Goal: Navigation & Orientation: Understand site structure

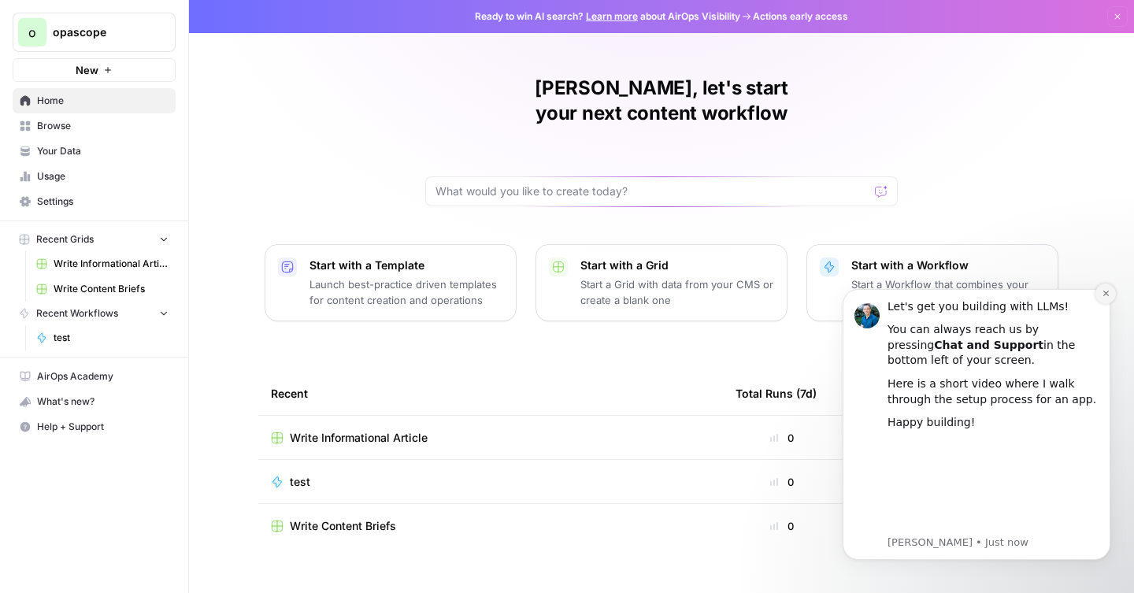
click at [1105, 289] on icon "Dismiss notification" at bounding box center [1105, 293] width 9 height 9
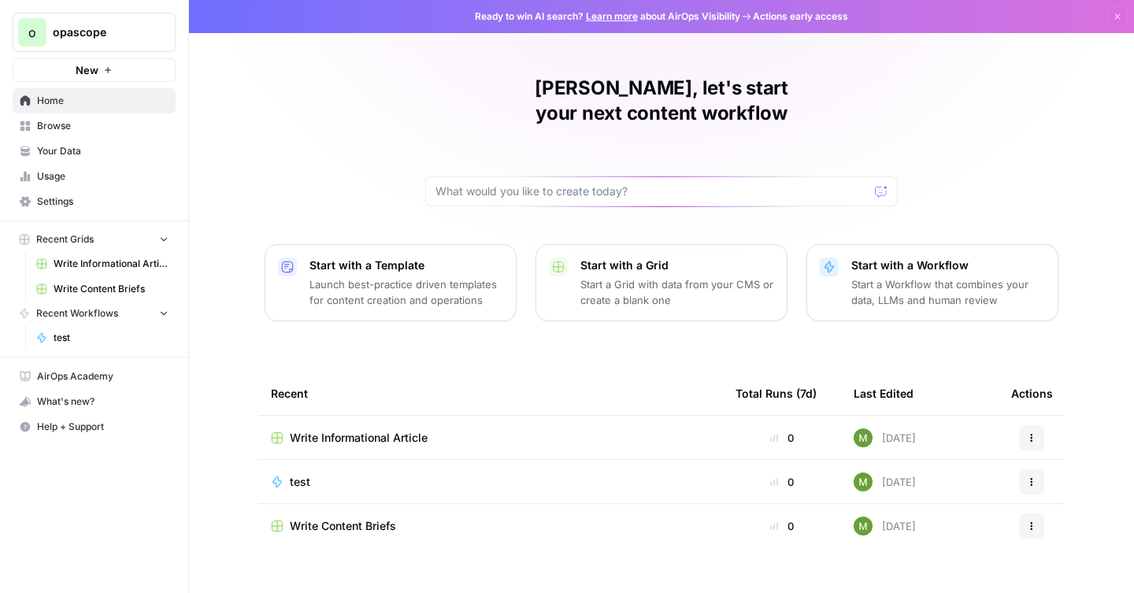
click at [375, 518] on span "Write Content Briefs" at bounding box center [343, 526] width 106 height 16
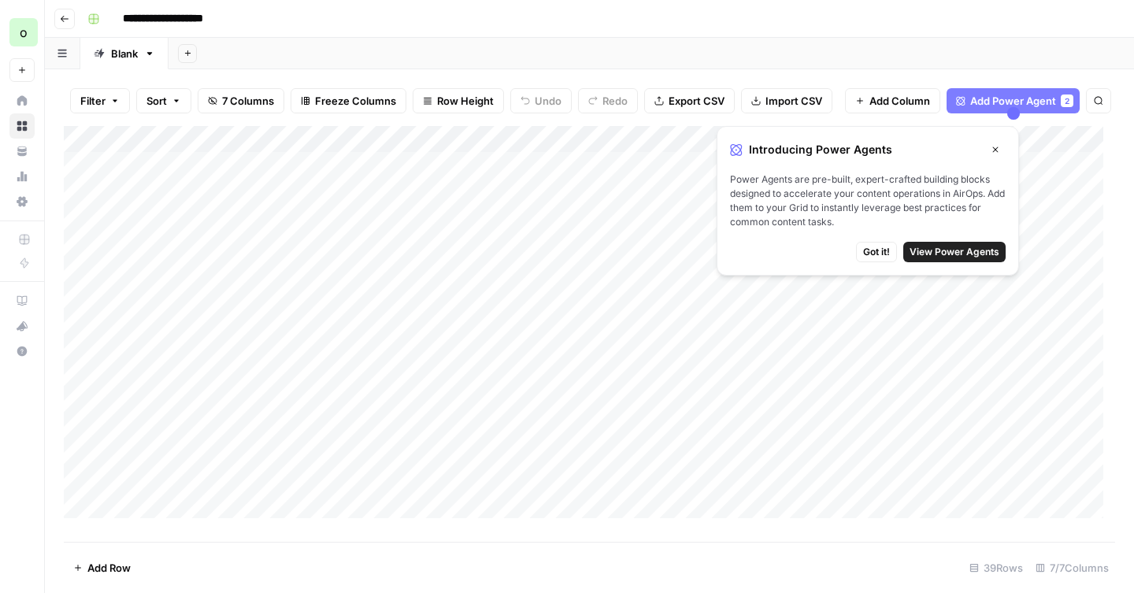
click at [875, 247] on span "Got it!" at bounding box center [876, 252] width 27 height 14
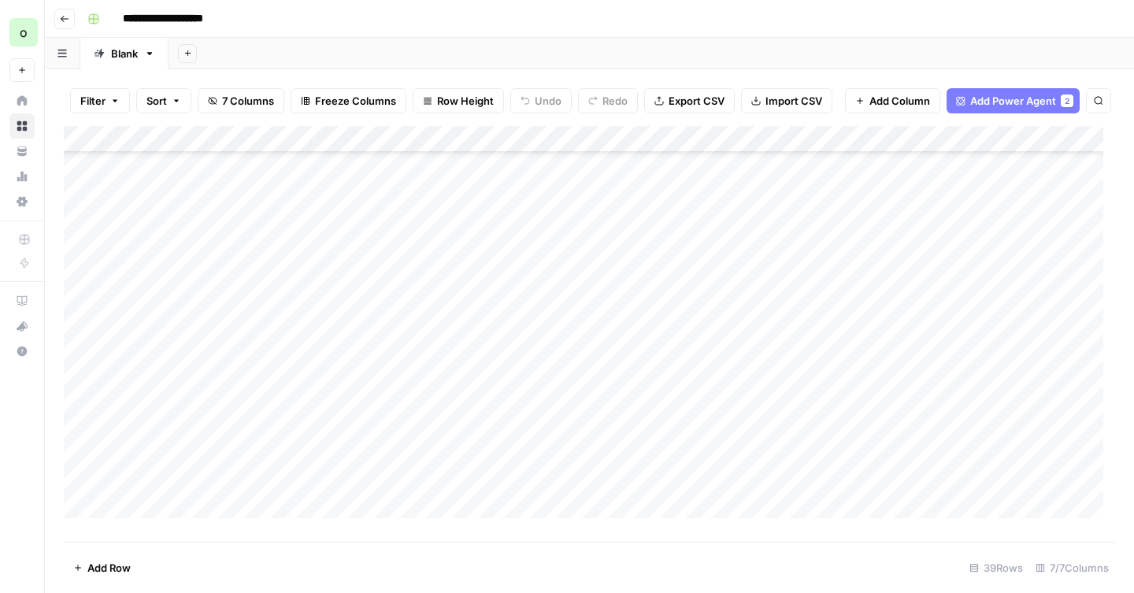
scroll to position [642, 0]
click at [835, 359] on div "Add Column" at bounding box center [589, 328] width 1051 height 404
click at [987, 364] on div "Add Column" at bounding box center [589, 328] width 1051 height 404
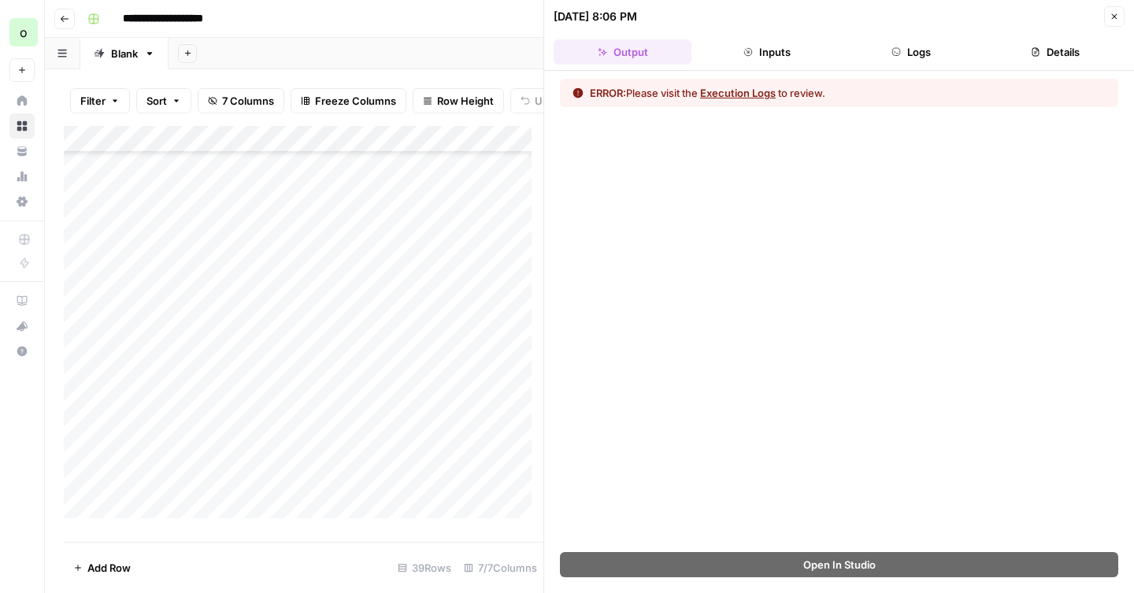
click at [753, 98] on button "Execution Logs" at bounding box center [738, 93] width 76 height 16
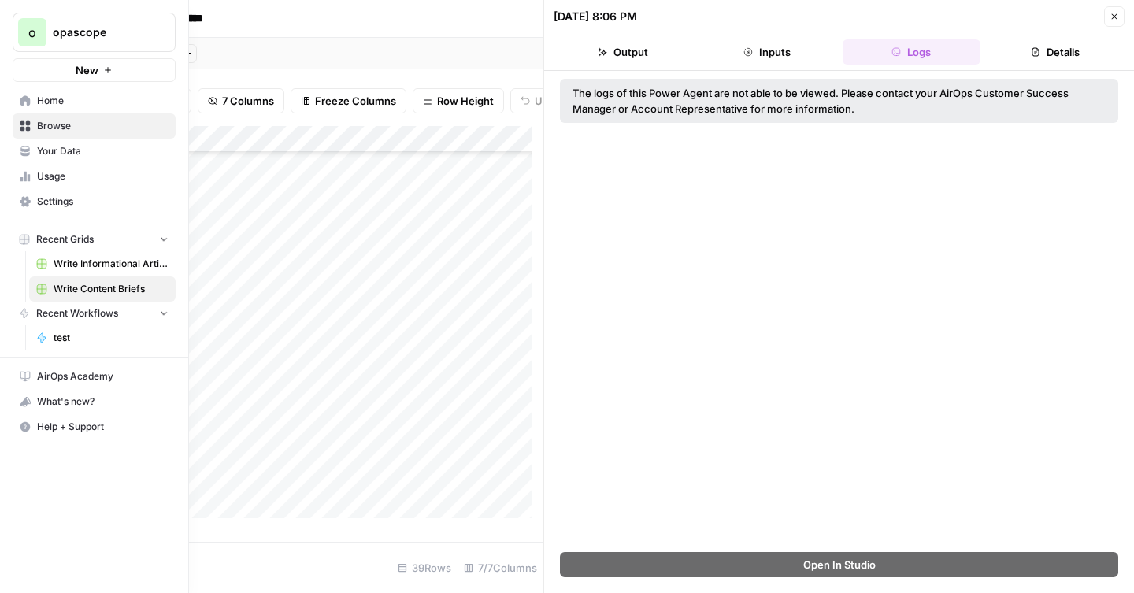
click at [24, 101] on icon at bounding box center [25, 100] width 10 height 10
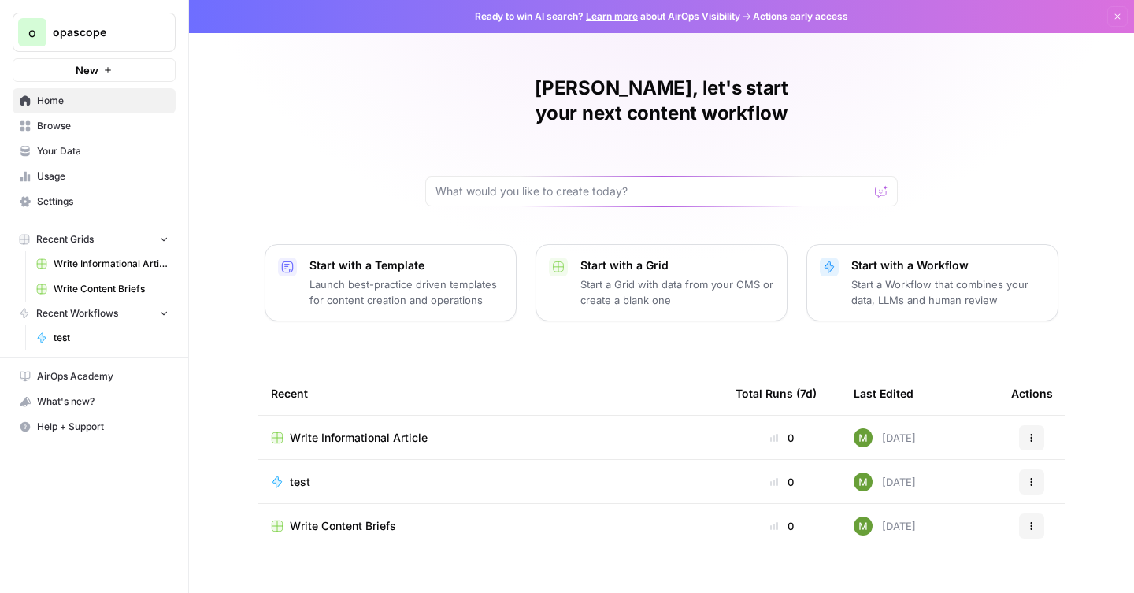
click at [86, 131] on span "Browse" at bounding box center [102, 126] width 131 height 14
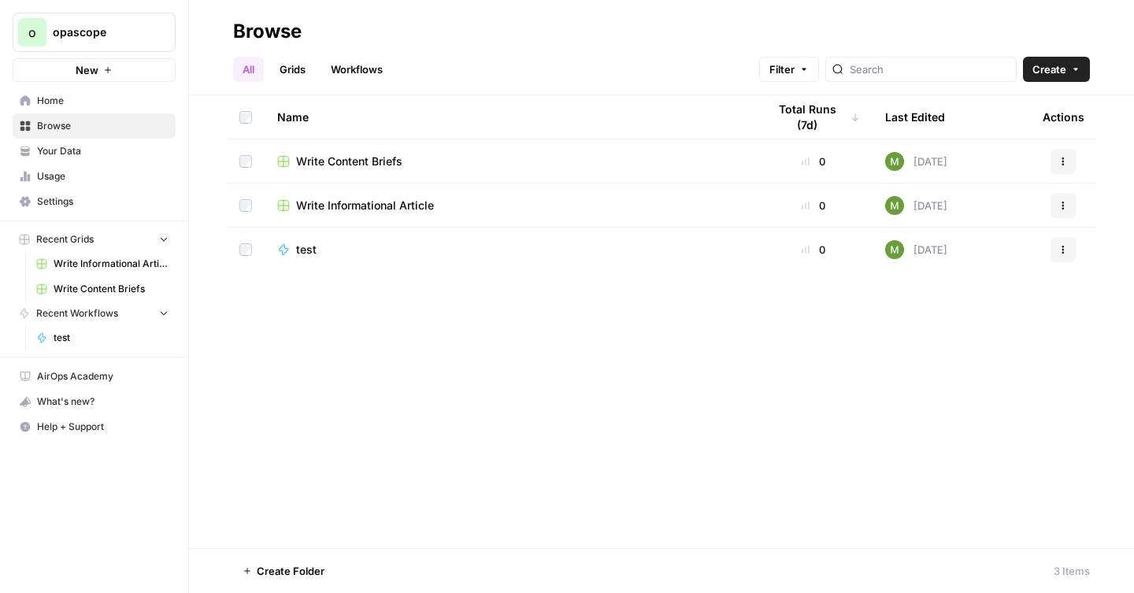
click at [91, 147] on span "Your Data" at bounding box center [102, 151] width 131 height 14
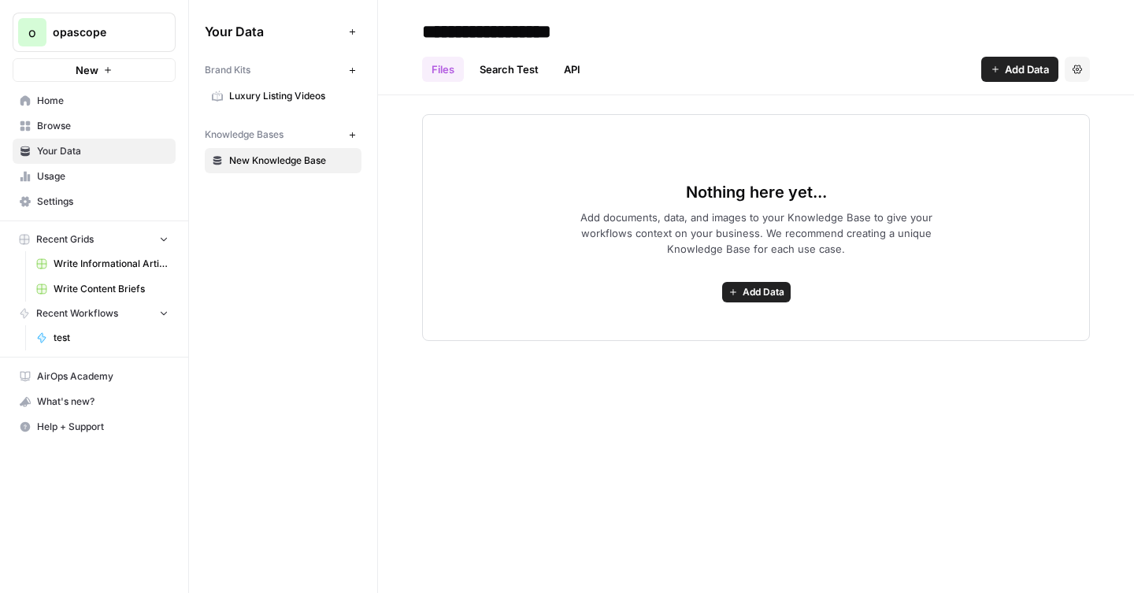
click at [94, 169] on span "Usage" at bounding box center [102, 176] width 131 height 14
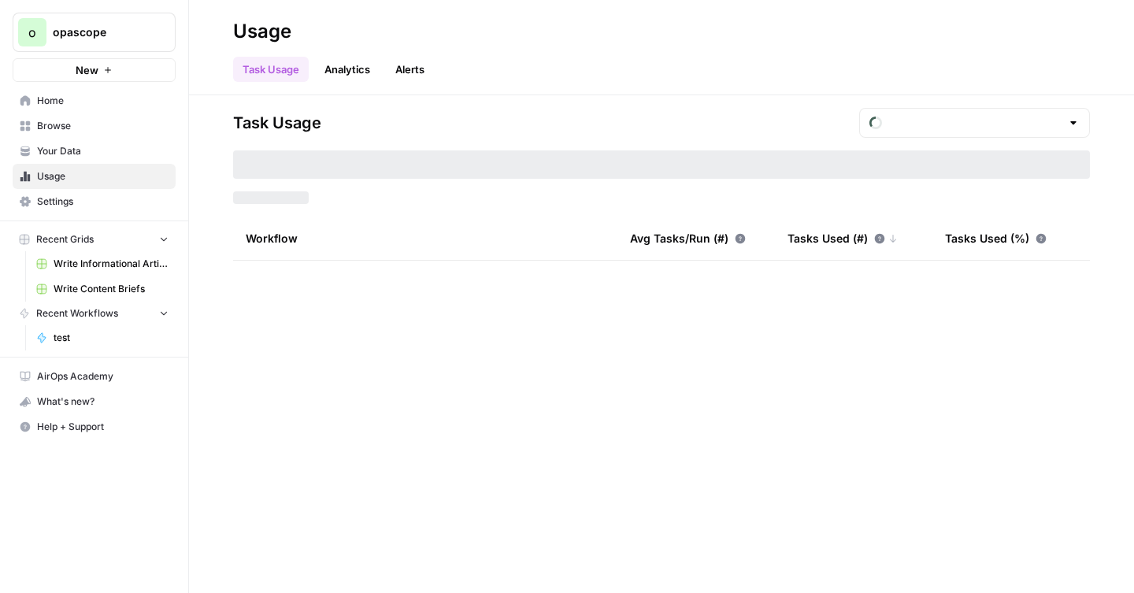
type input "August Included Tasks"
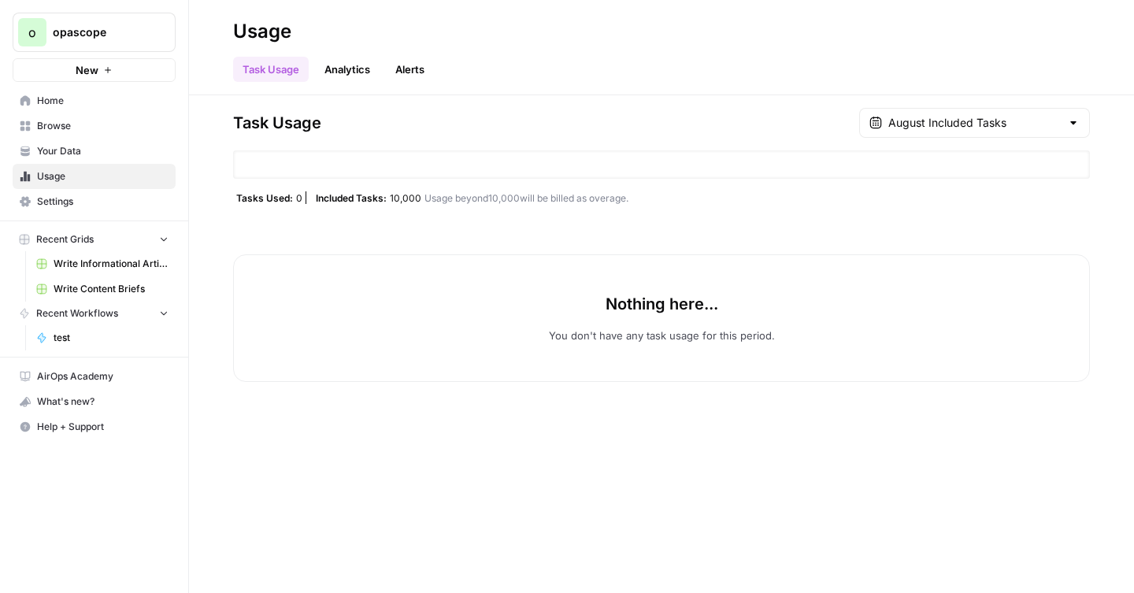
click at [99, 195] on span "Settings" at bounding box center [102, 201] width 131 height 14
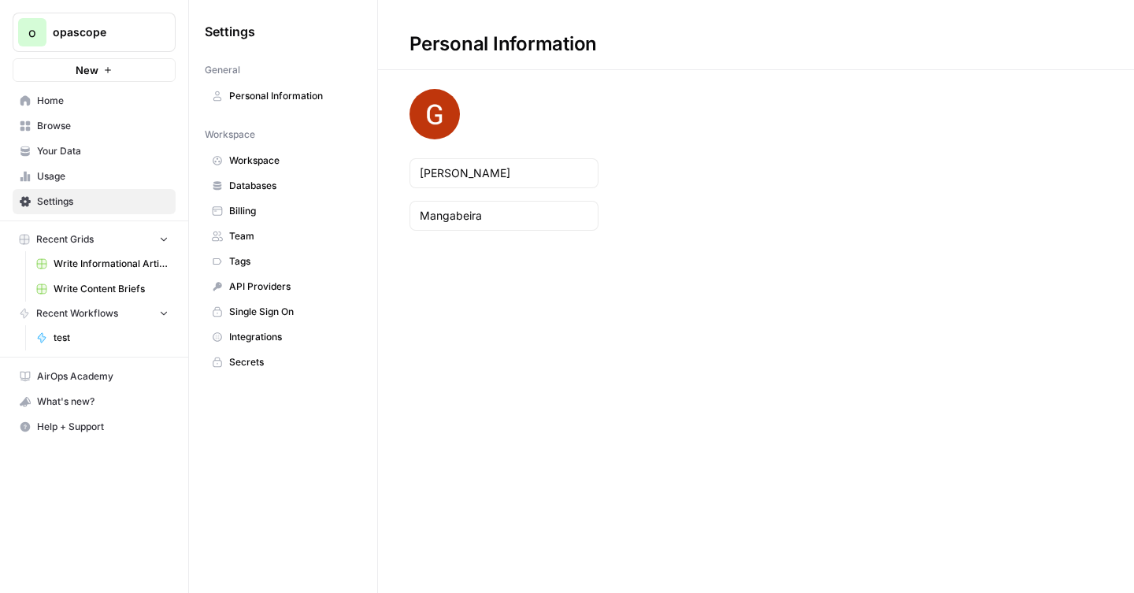
click at [120, 24] on span "opascope" at bounding box center [100, 32] width 95 height 16
click at [115, 31] on span "opascope" at bounding box center [100, 32] width 95 height 16
click at [63, 106] on span "Home" at bounding box center [102, 101] width 131 height 14
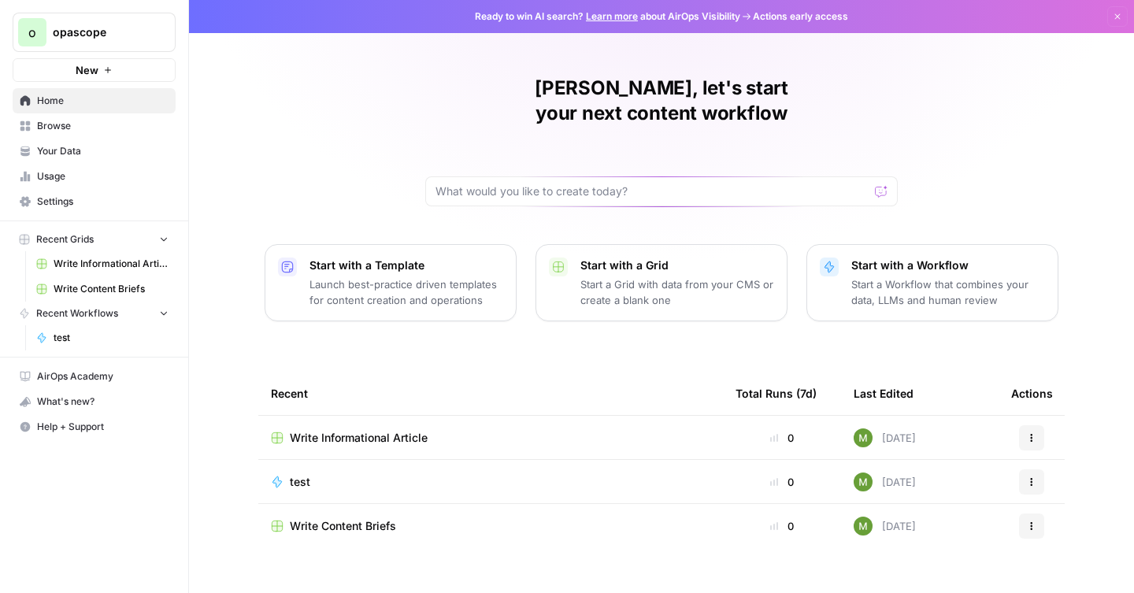
click at [610, 15] on link "Learn more" at bounding box center [612, 16] width 52 height 12
click at [61, 371] on span "AirOps Academy" at bounding box center [102, 376] width 131 height 14
click at [58, 196] on span "Settings" at bounding box center [102, 201] width 131 height 14
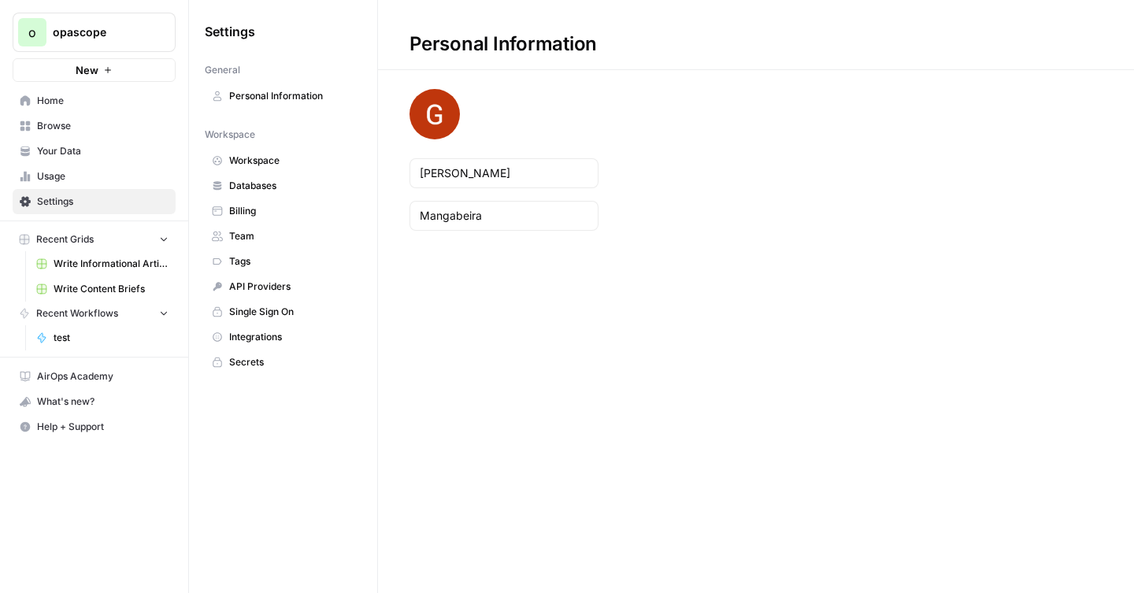
click at [242, 199] on link "Billing" at bounding box center [283, 210] width 157 height 25
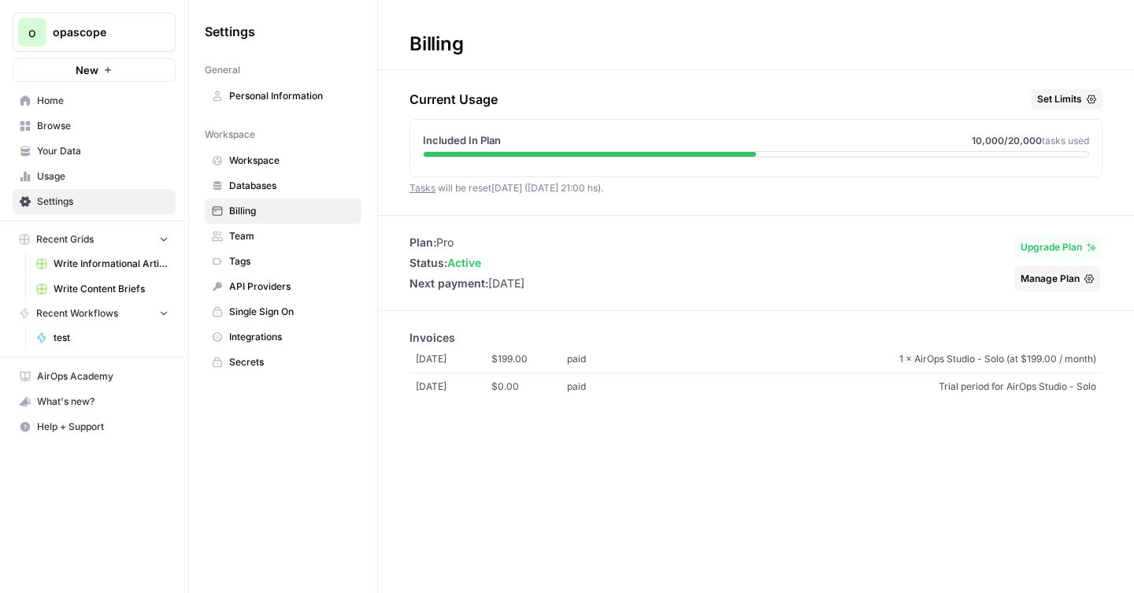
click at [1069, 140] on span "tasks used" at bounding box center [1065, 141] width 47 height 12
click at [1078, 109] on button "Set Limits" at bounding box center [1067, 99] width 72 height 20
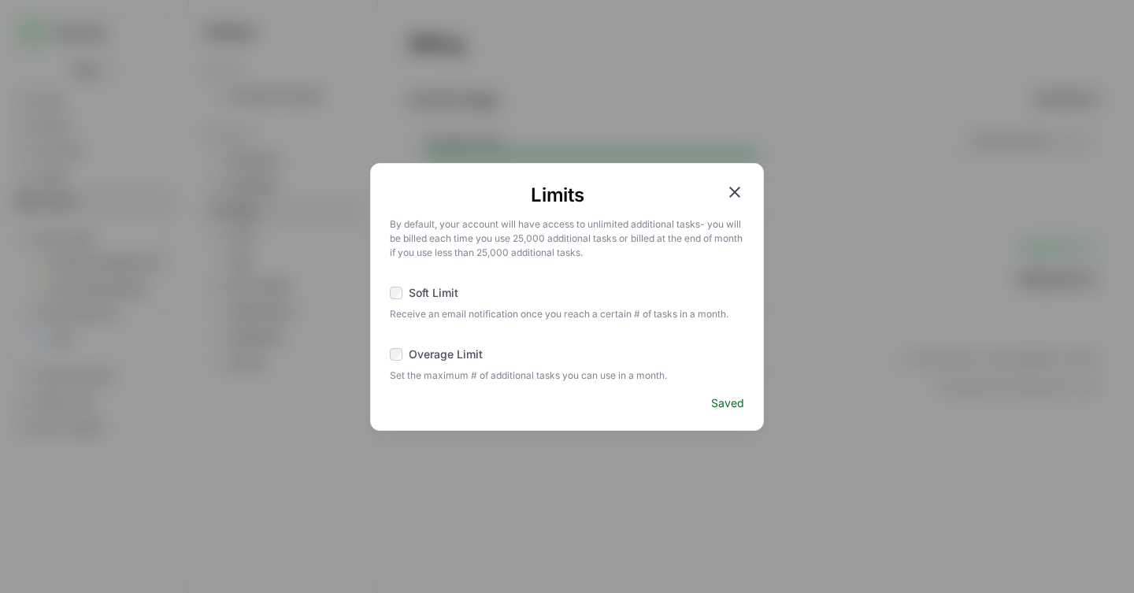
click at [730, 187] on icon "button" at bounding box center [734, 192] width 11 height 11
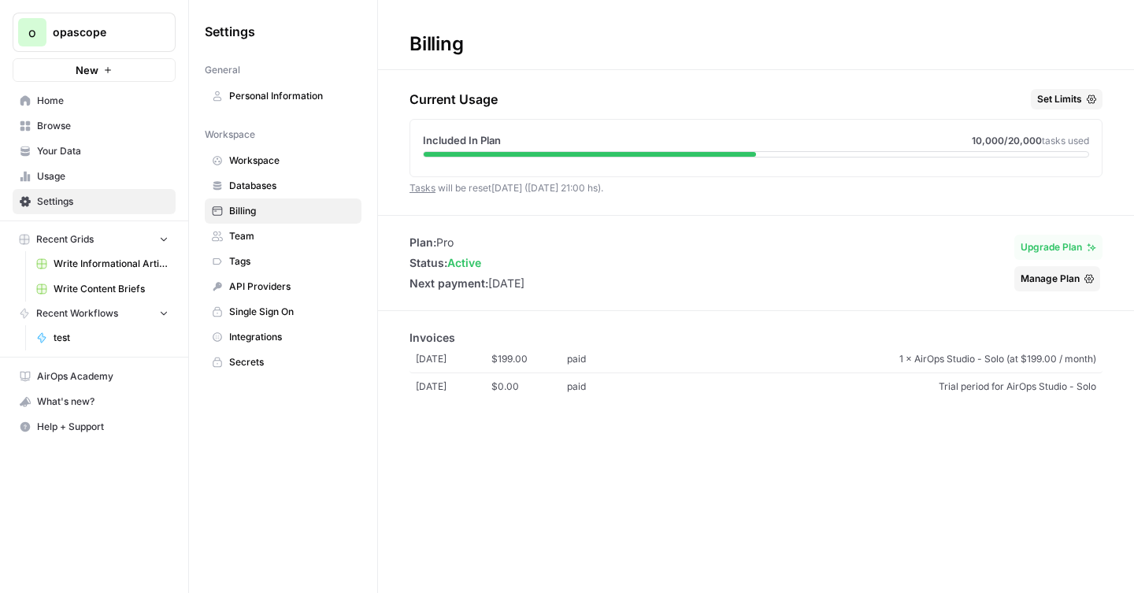
click at [1063, 250] on span "Upgrade Plan" at bounding box center [1050, 247] width 61 height 14
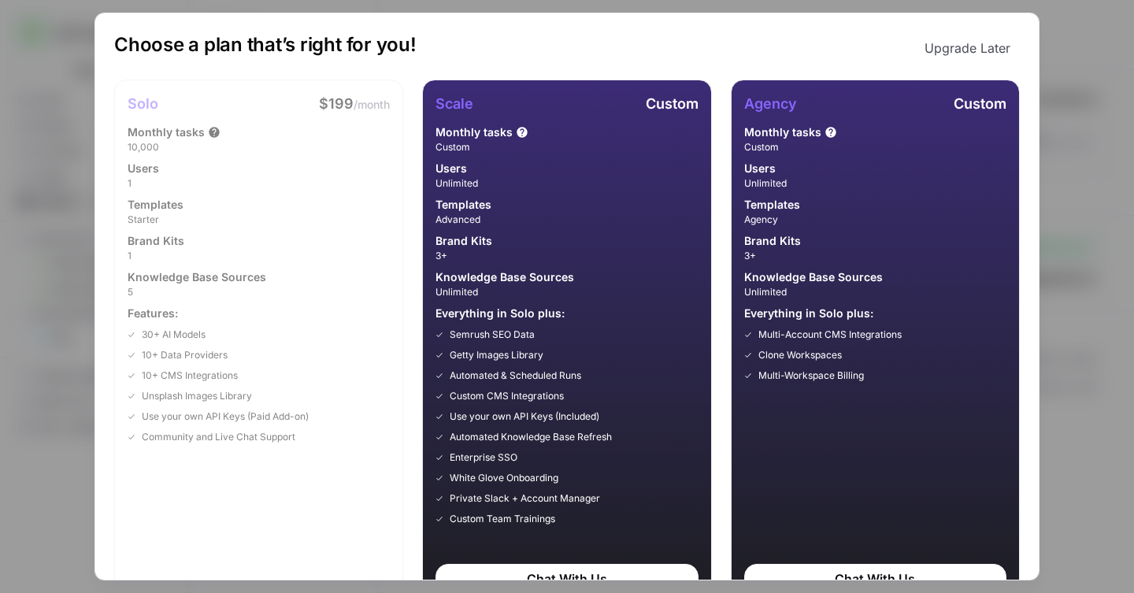
click at [1105, 73] on div "Choose a plan that’s right for you! Upgrade Later Solo $199 /month Monthly task…" at bounding box center [567, 296] width 1134 height 593
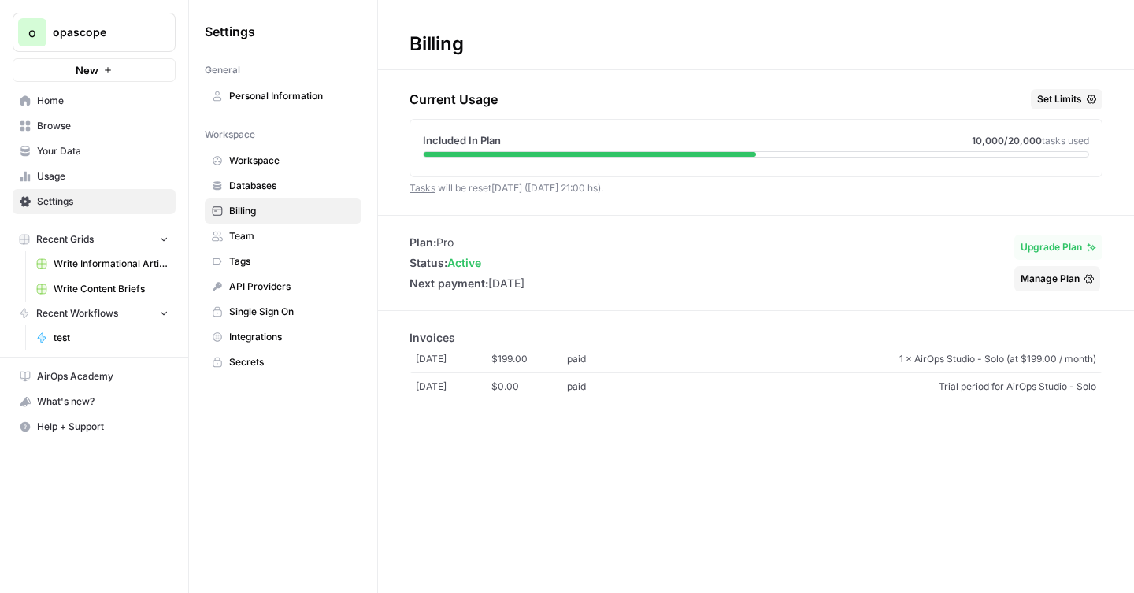
click at [54, 125] on span "Browse" at bounding box center [102, 126] width 131 height 14
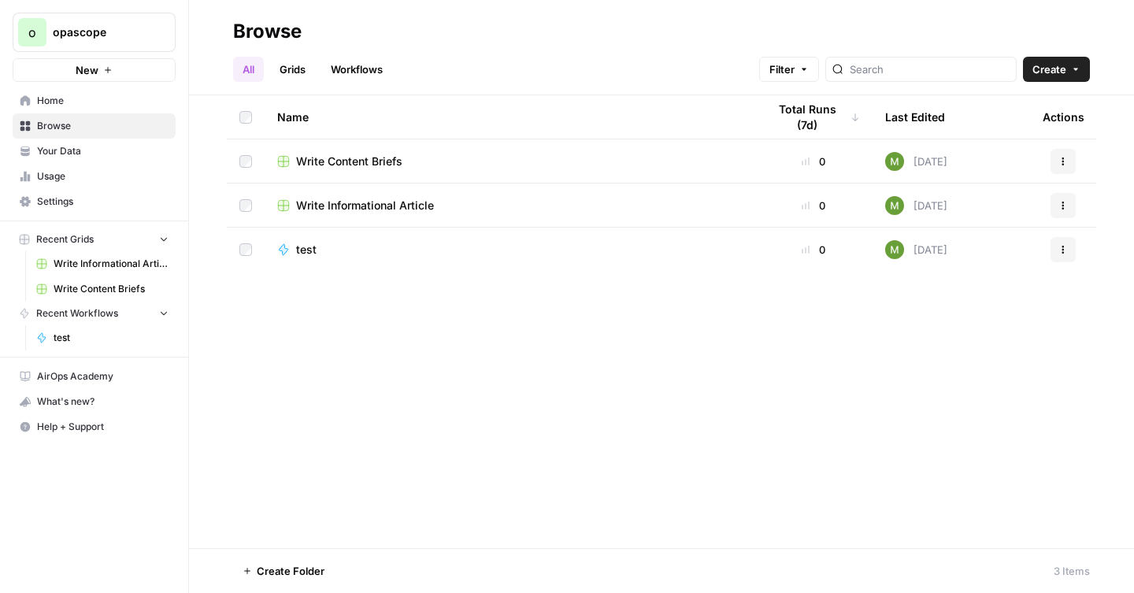
click at [311, 74] on link "Grids" at bounding box center [292, 69] width 45 height 25
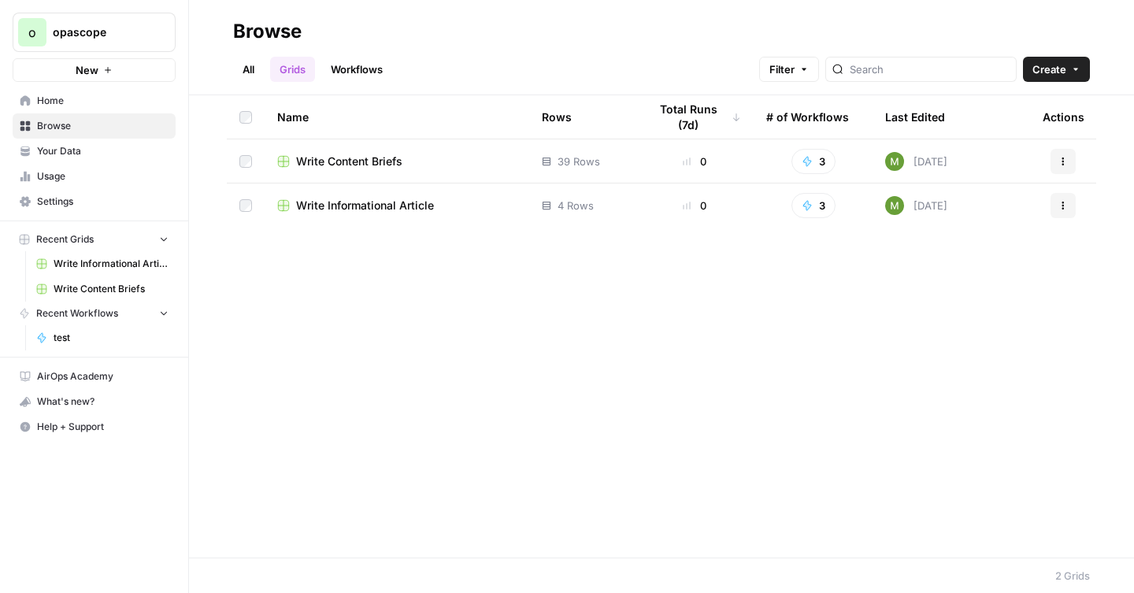
click at [350, 71] on link "Workflows" at bounding box center [356, 69] width 71 height 25
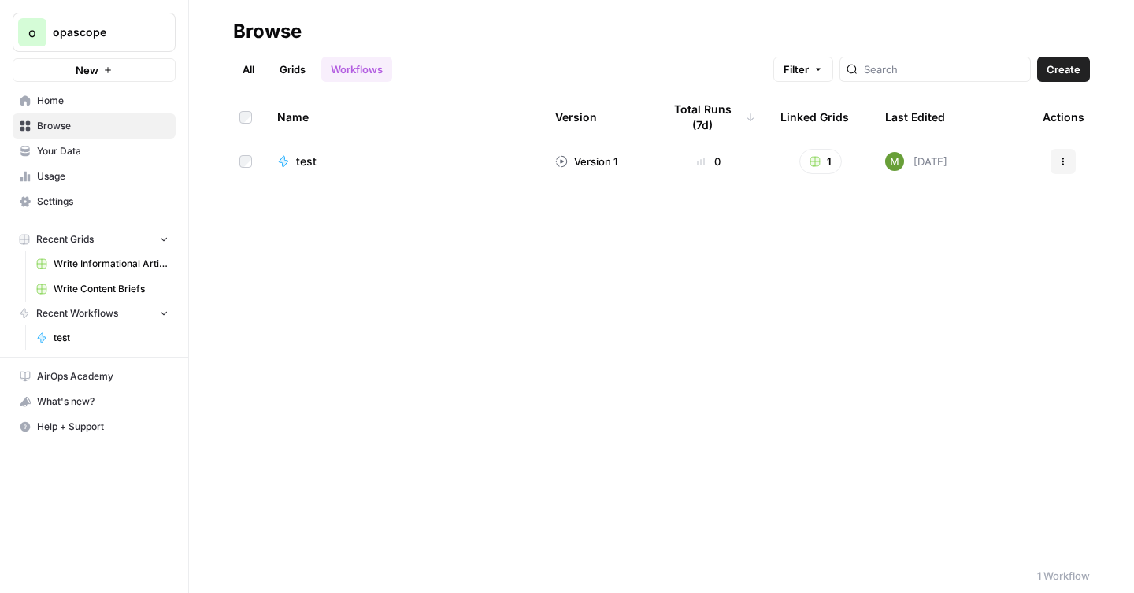
click at [309, 72] on link "Grids" at bounding box center [292, 69] width 45 height 25
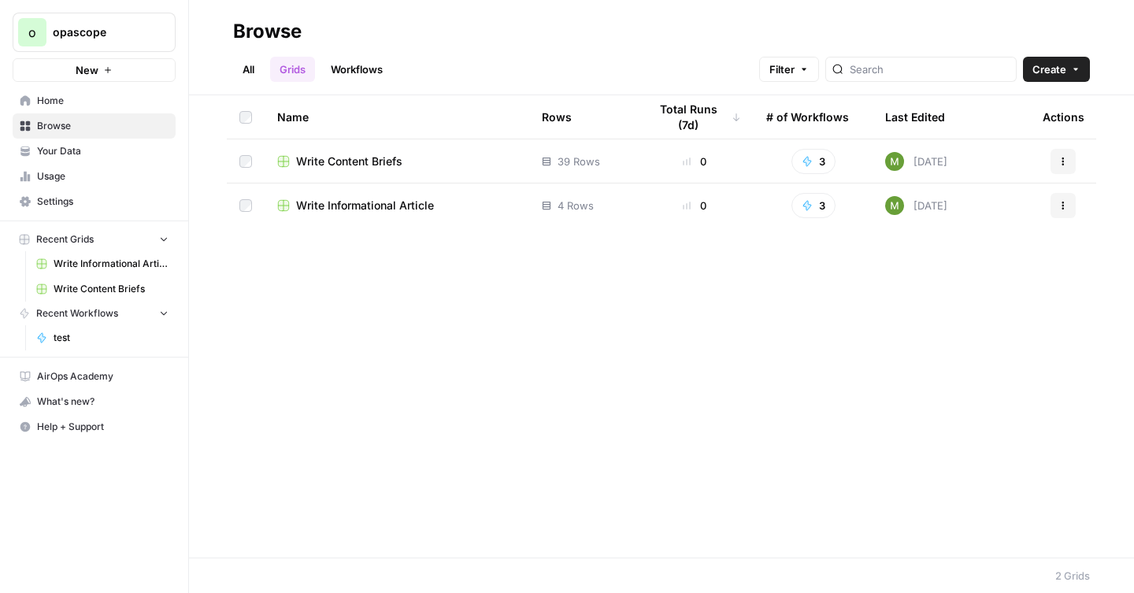
click at [249, 72] on link "All" at bounding box center [248, 69] width 31 height 25
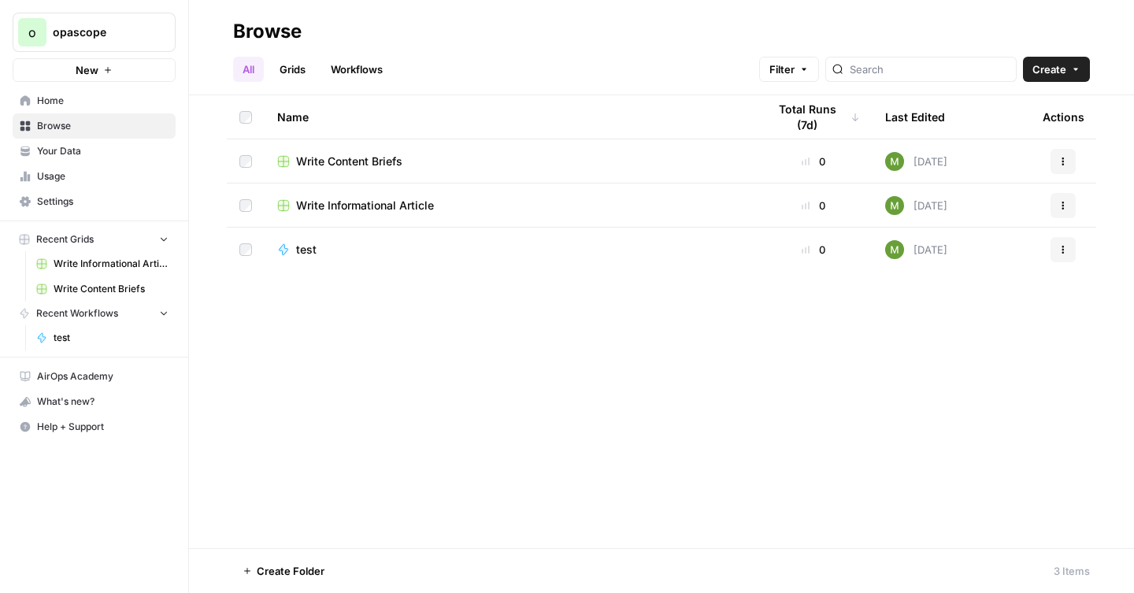
click at [50, 102] on span "Home" at bounding box center [102, 101] width 131 height 14
